Goal: Navigation & Orientation: Understand site structure

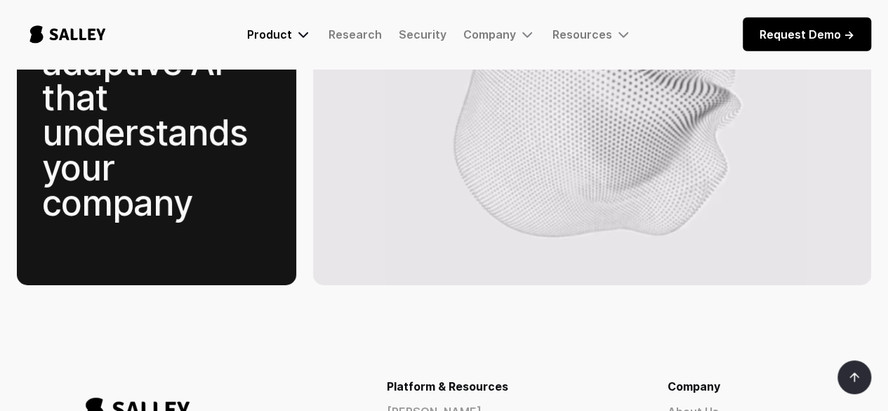
scroll to position [1789, 0]
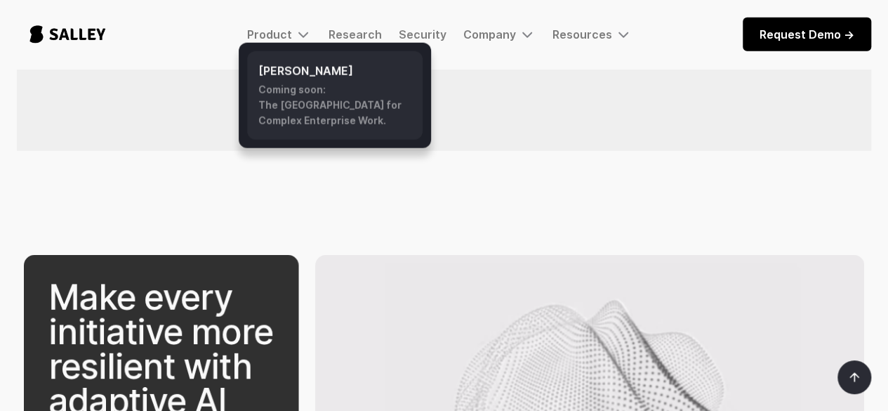
click at [299, 63] on h6 "[PERSON_NAME]" at bounding box center [334, 70] width 153 height 17
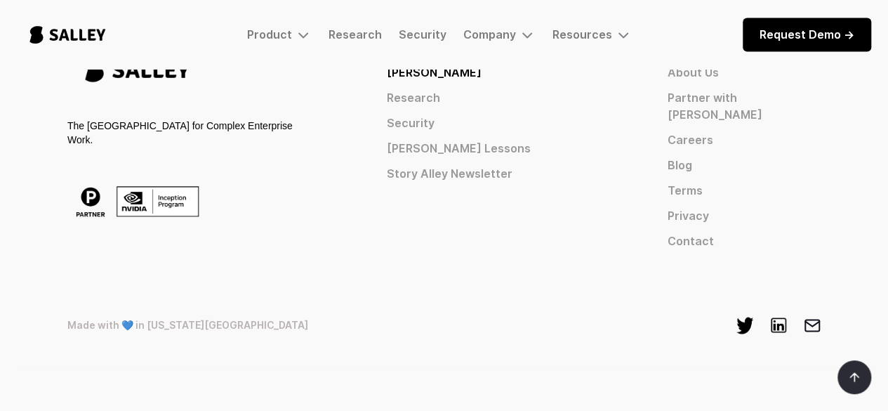
scroll to position [1299, 0]
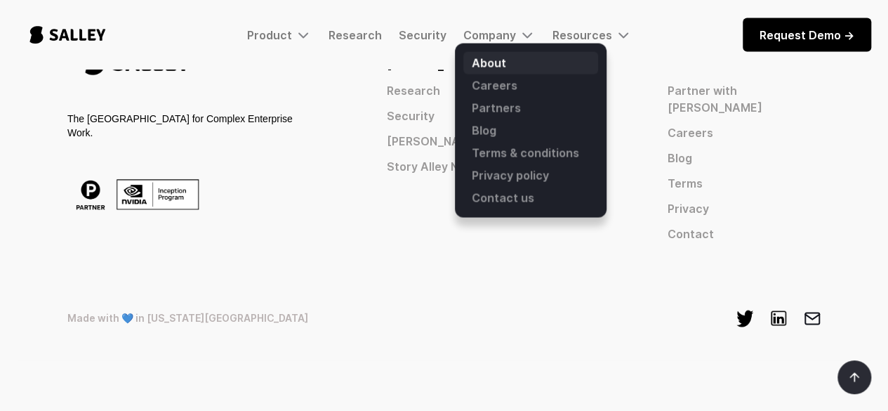
click at [498, 56] on link "About" at bounding box center [530, 62] width 135 height 22
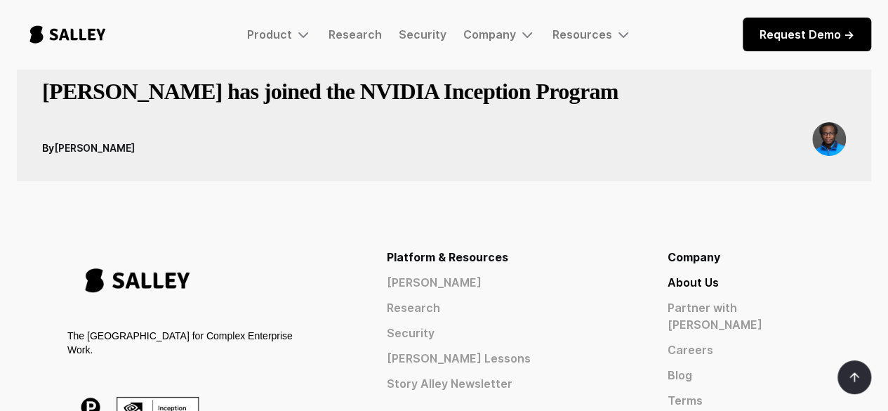
scroll to position [2390, 0]
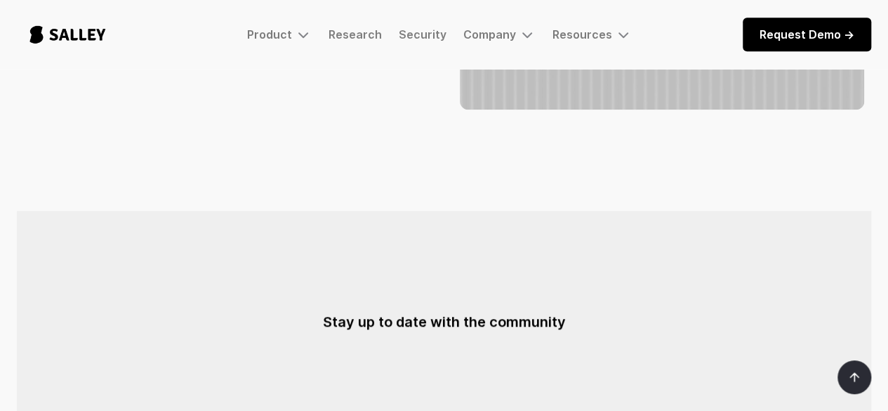
scroll to position [702, 0]
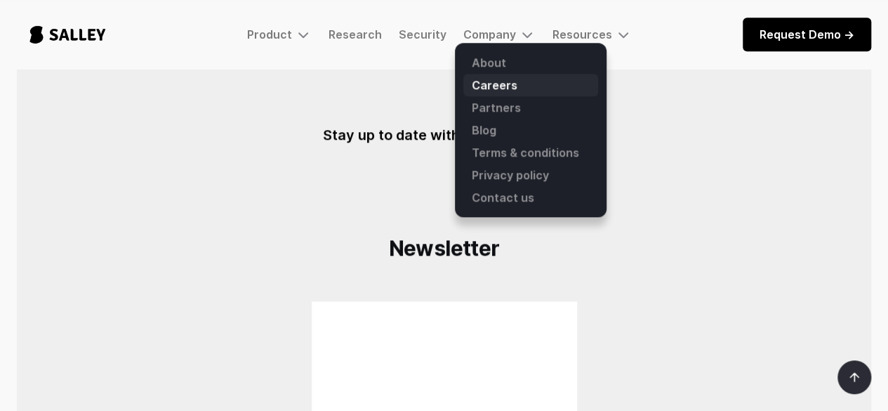
click at [494, 85] on link "Careers" at bounding box center [530, 85] width 135 height 22
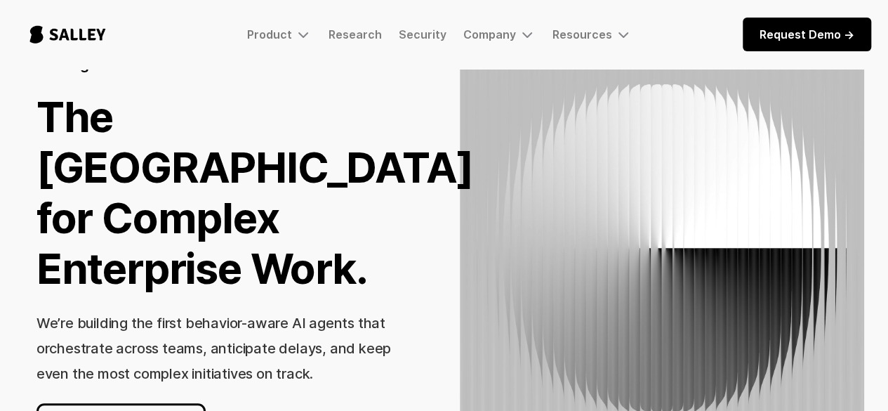
scroll to position [211, 0]
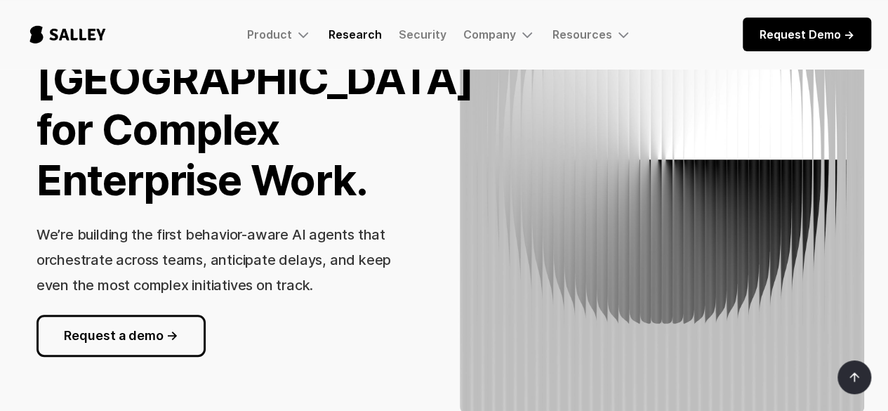
click at [348, 35] on link "Research" at bounding box center [355, 34] width 53 height 14
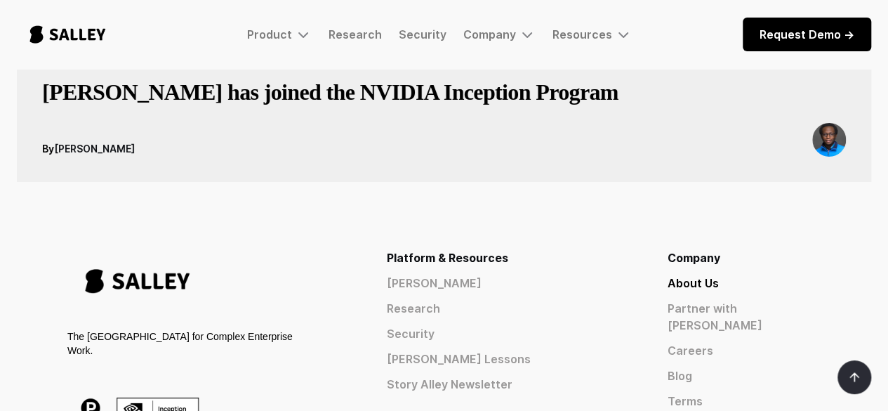
scroll to position [2601, 0]
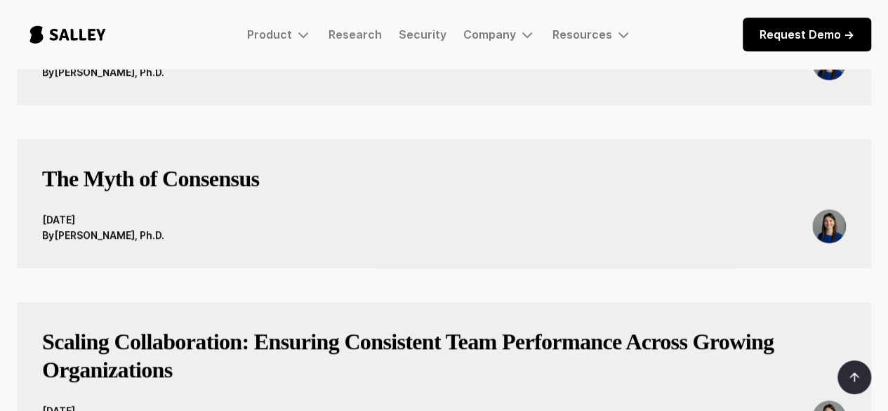
scroll to position [211, 0]
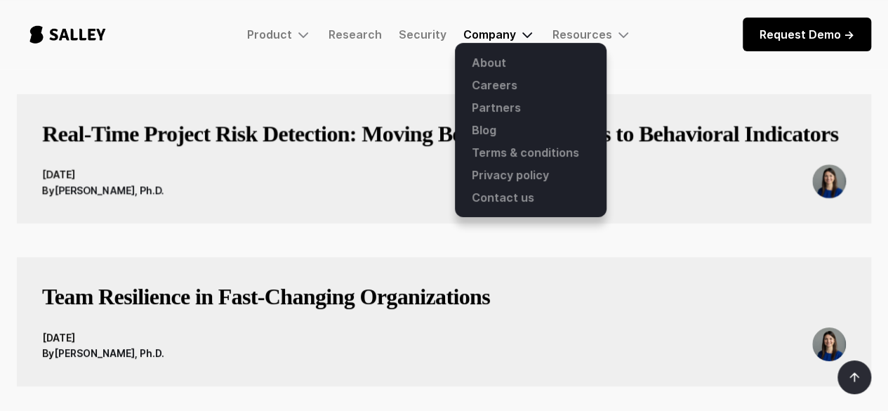
click at [470, 37] on div "Company" at bounding box center [489, 34] width 53 height 14
click at [504, 131] on link "Blog" at bounding box center [530, 130] width 135 height 22
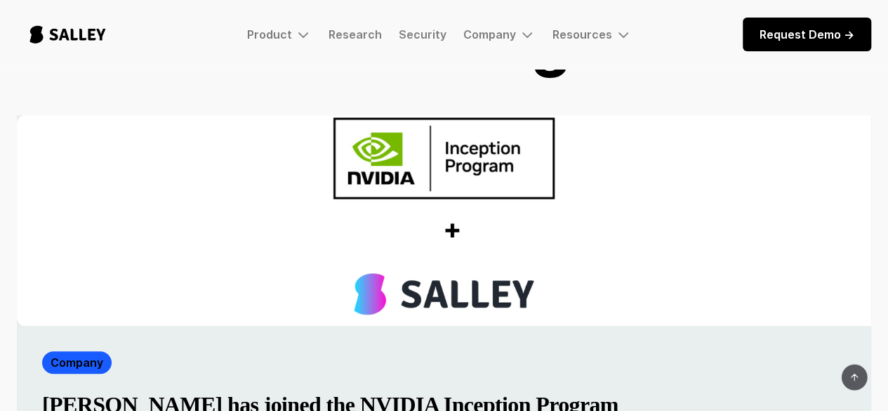
scroll to position [281, 0]
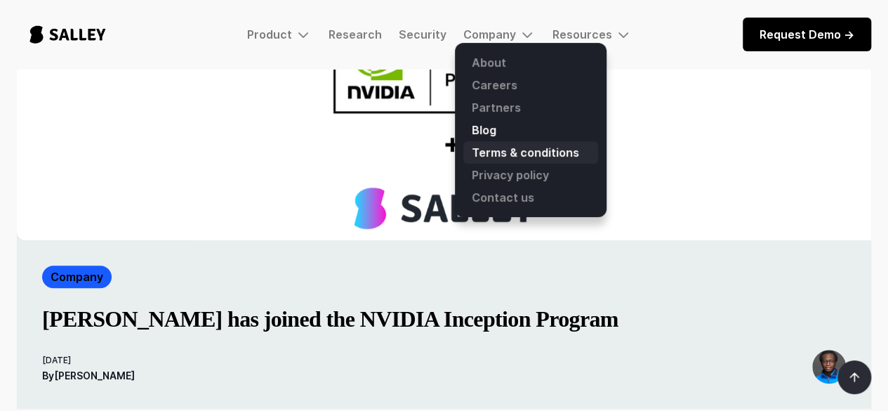
click at [496, 151] on link "Terms & conditions" at bounding box center [530, 152] width 135 height 22
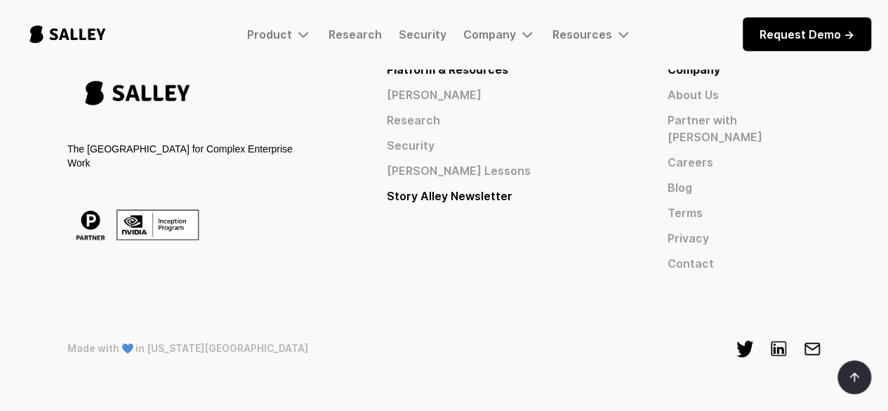
scroll to position [1403, 0]
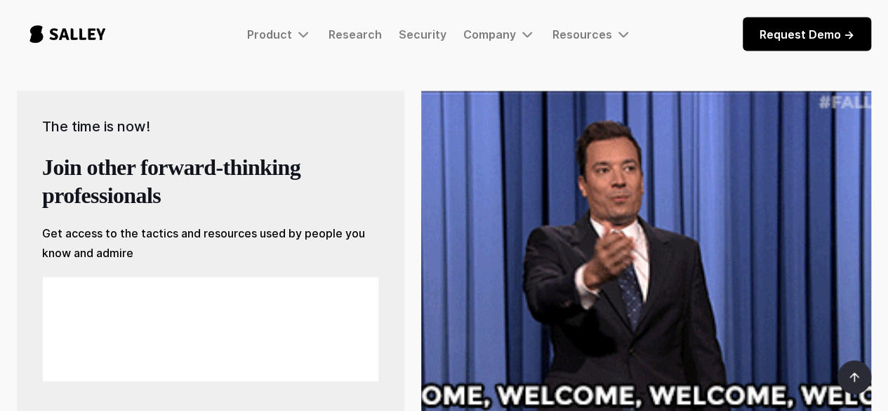
click at [100, 32] on img "home" at bounding box center [68, 34] width 102 height 46
